Goal: Transaction & Acquisition: Download file/media

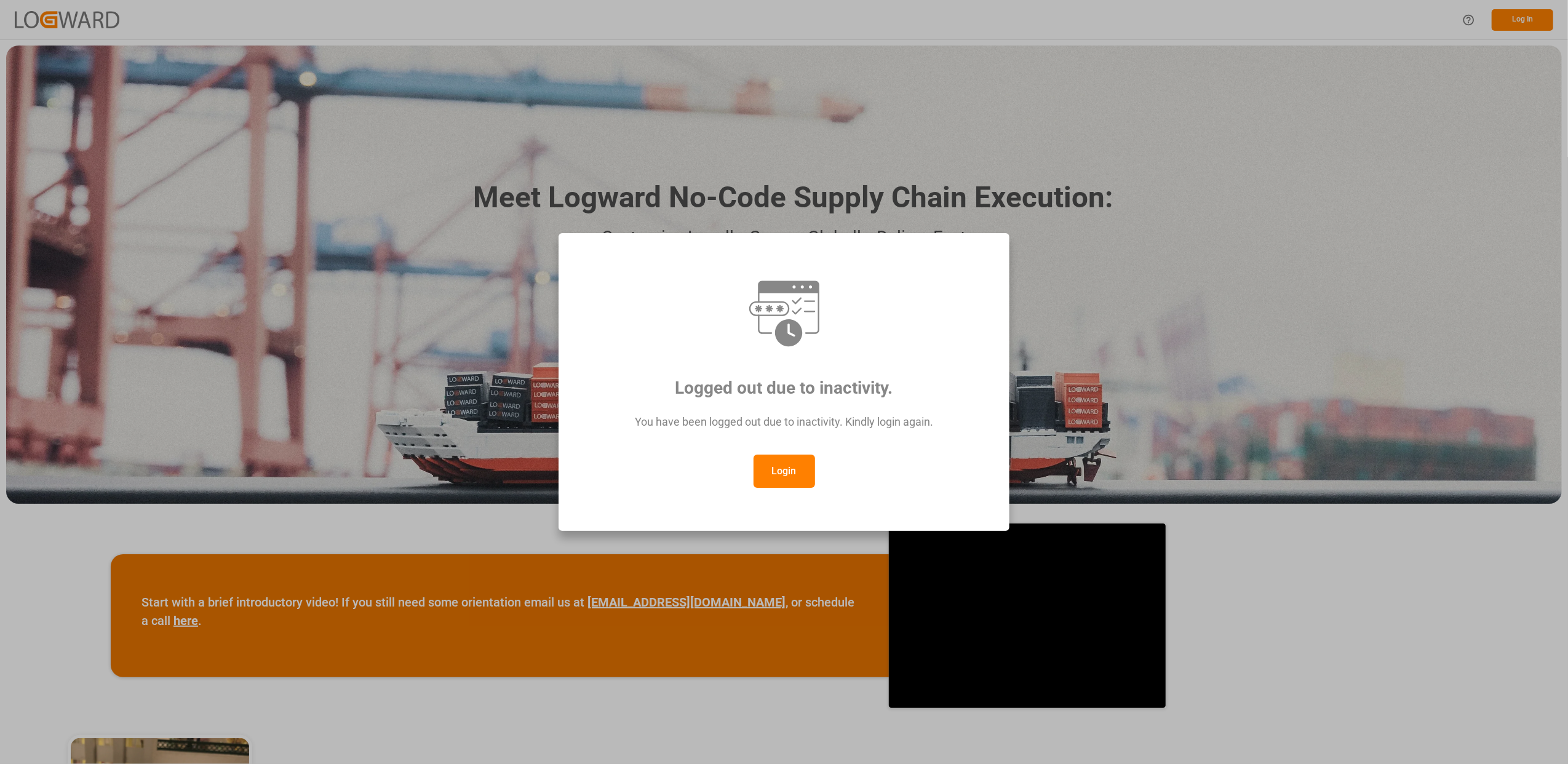
click at [785, 471] on button "Login" at bounding box center [784, 471] width 62 height 34
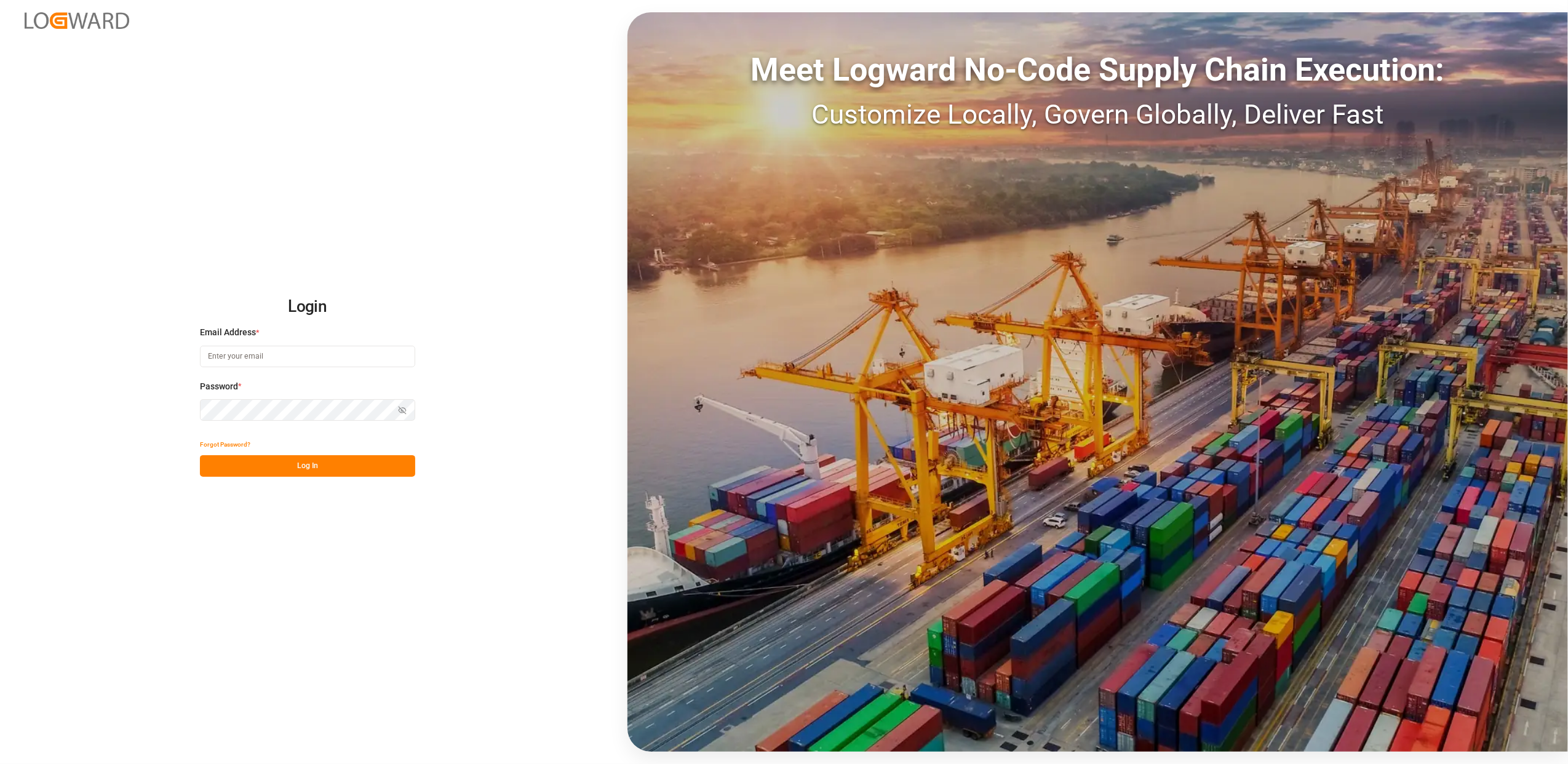
type input "faustine.gabilly@melitta.fr"
click at [341, 466] on button "Log In" at bounding box center [308, 466] width 216 height 21
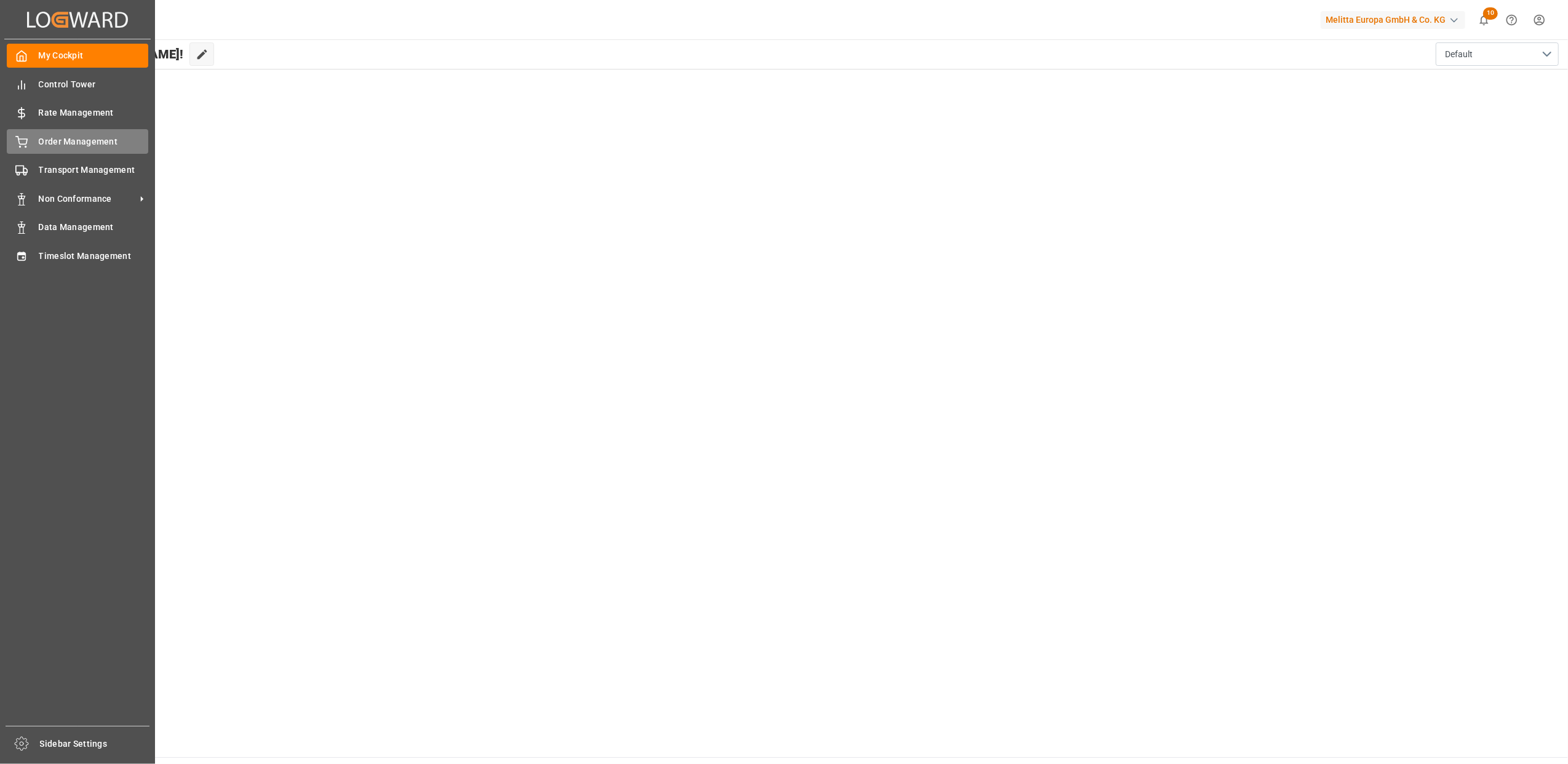
click at [36, 148] on div "Order Management Order Management" at bounding box center [77, 141] width 142 height 24
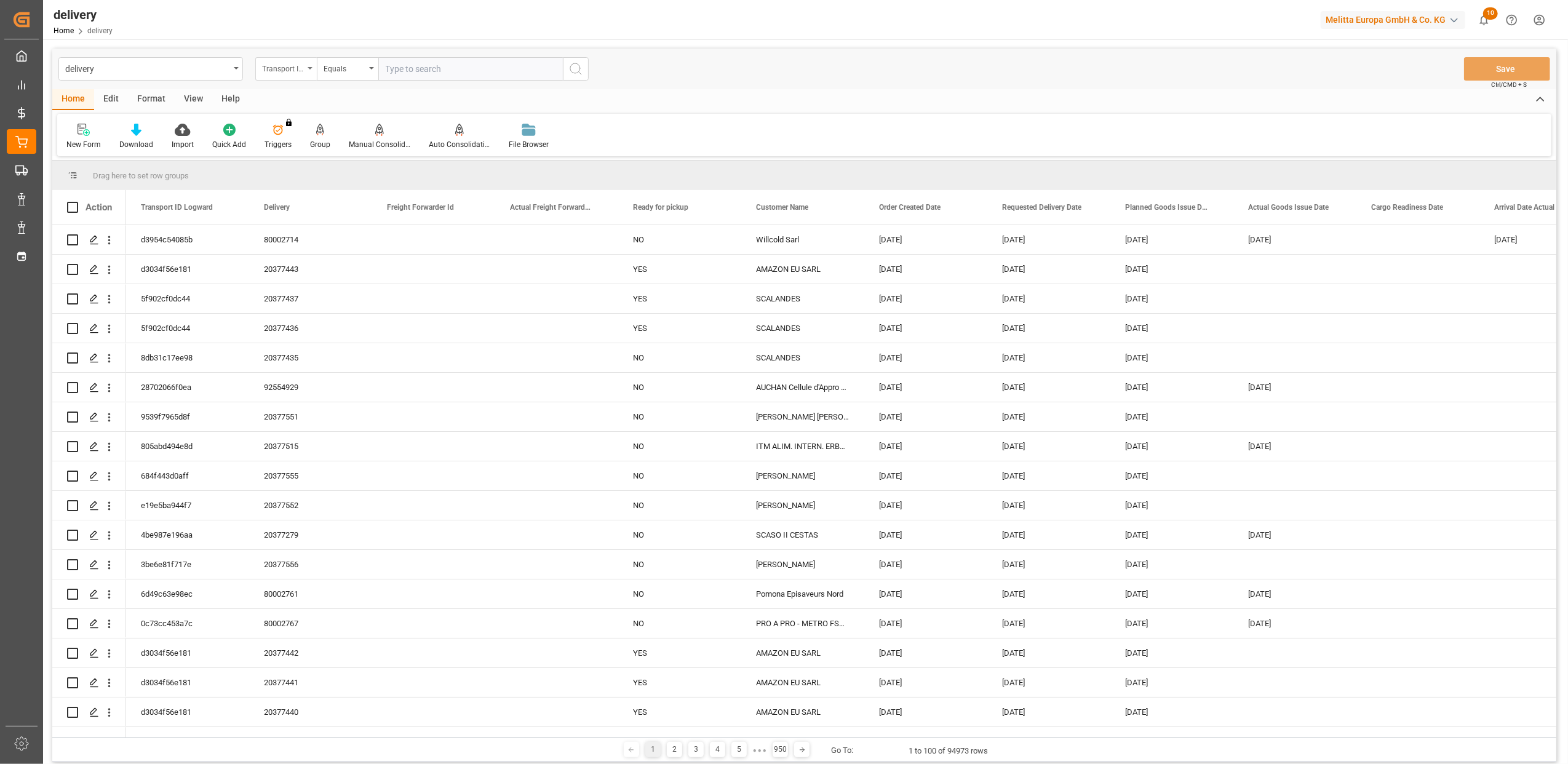
click at [310, 72] on div "Transport ID Logward" at bounding box center [285, 69] width 62 height 24
click at [316, 148] on div "Delivery" at bounding box center [348, 152] width 184 height 26
click at [414, 70] on input "text" at bounding box center [470, 69] width 185 height 24
click at [312, 134] on div at bounding box center [320, 130] width 21 height 13
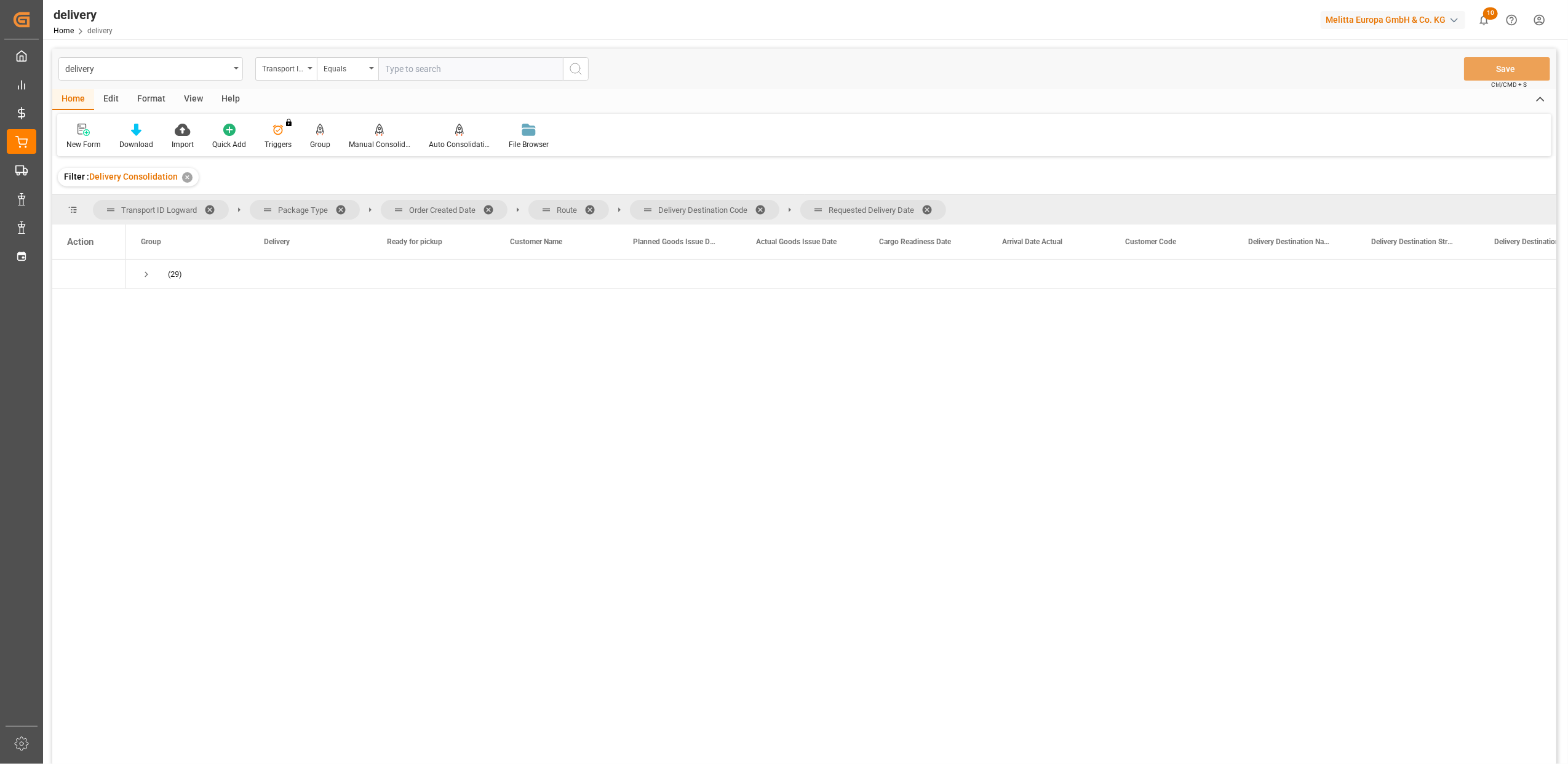
click at [485, 207] on span at bounding box center [493, 210] width 20 height 11
click at [440, 207] on span at bounding box center [447, 210] width 20 height 11
click at [517, 207] on span at bounding box center [516, 210] width 20 height 11
click at [508, 207] on span at bounding box center [512, 210] width 20 height 11
click at [138, 133] on icon at bounding box center [136, 130] width 11 height 12
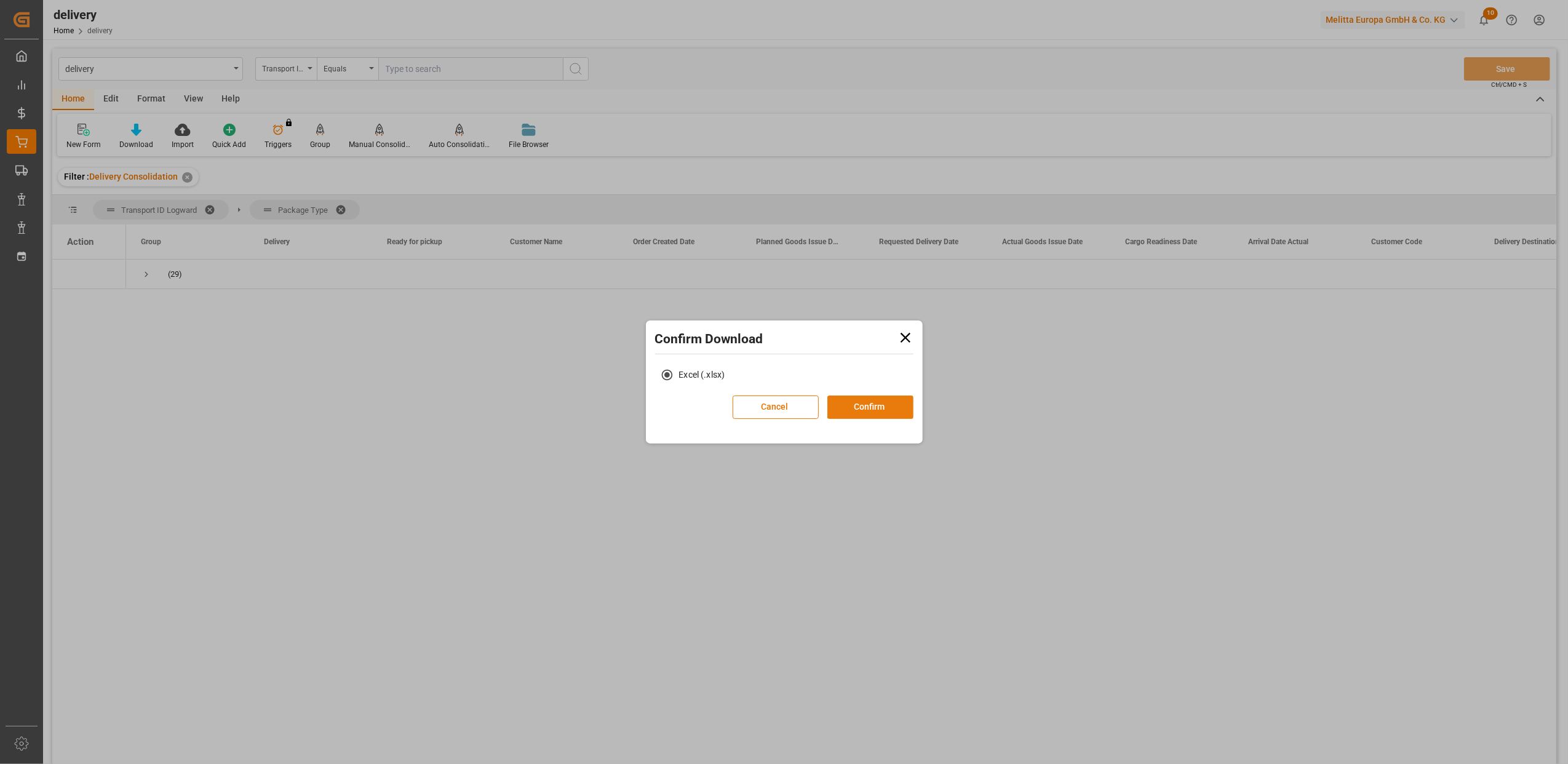
click at [880, 395] on button "Confirm" at bounding box center [870, 407] width 86 height 24
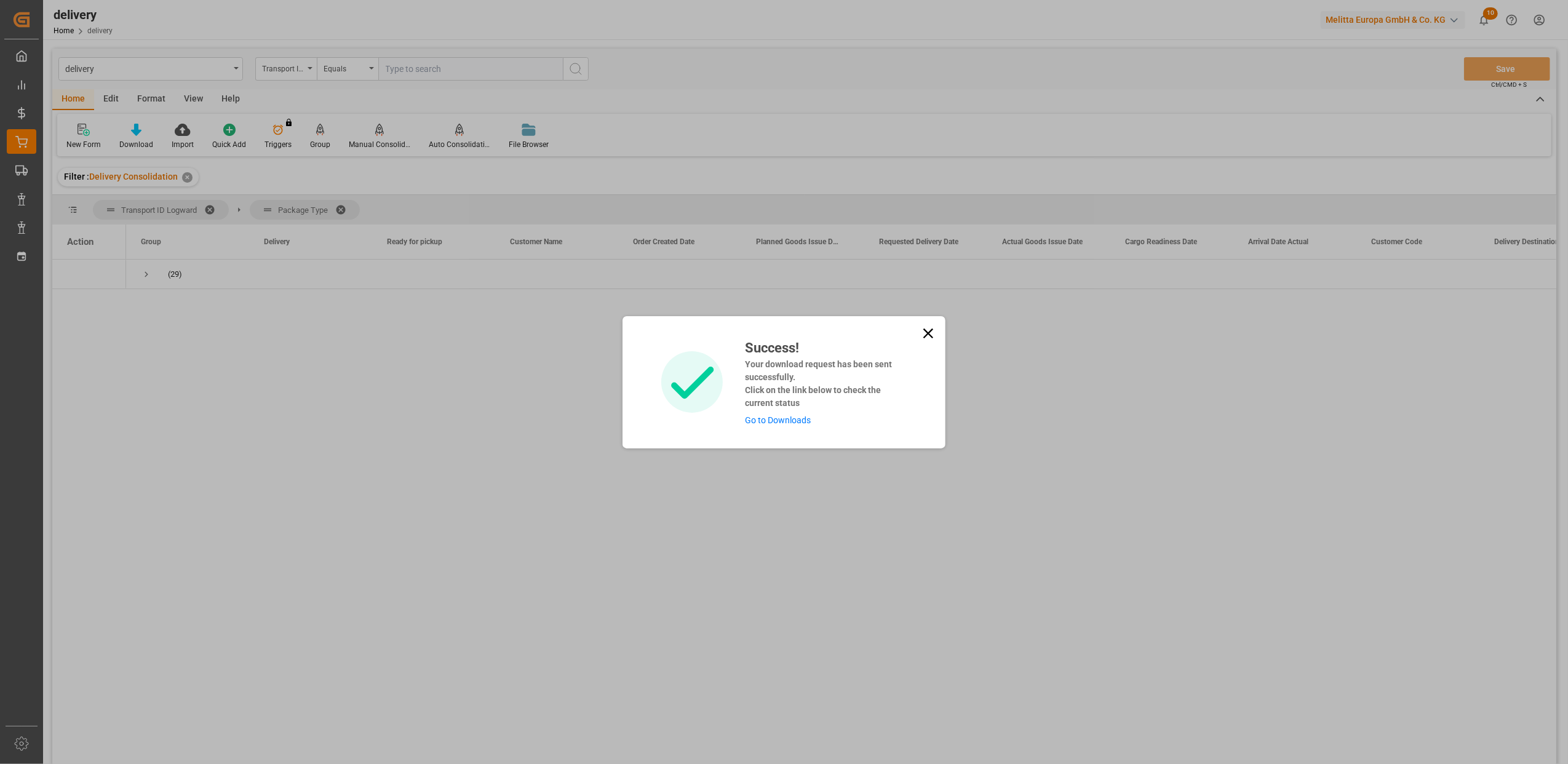
click at [791, 419] on link "Go to Downloads" at bounding box center [777, 420] width 66 height 10
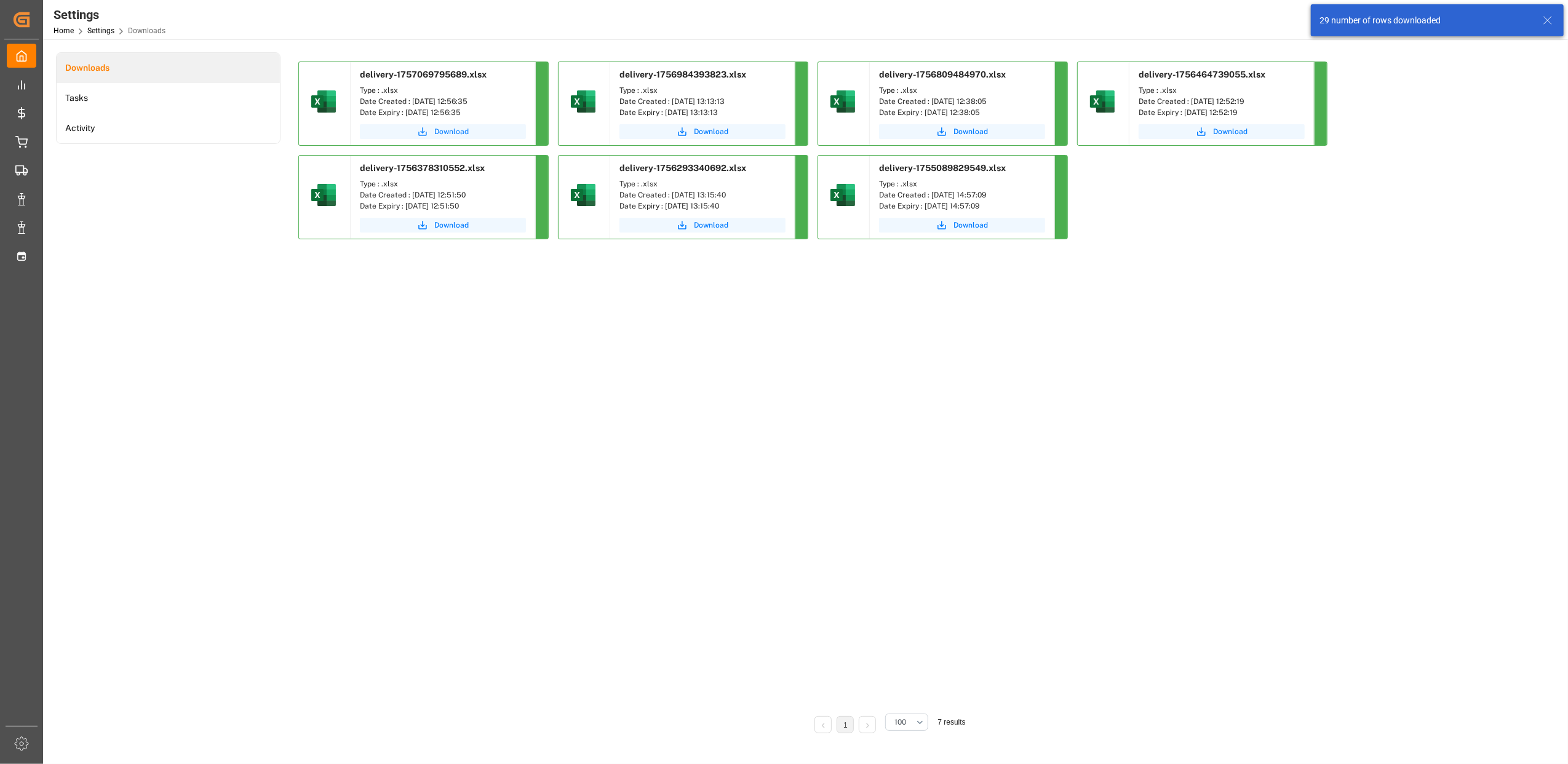
click at [449, 130] on span "Download" at bounding box center [452, 132] width 34 height 11
